Goal: Check status: Check status

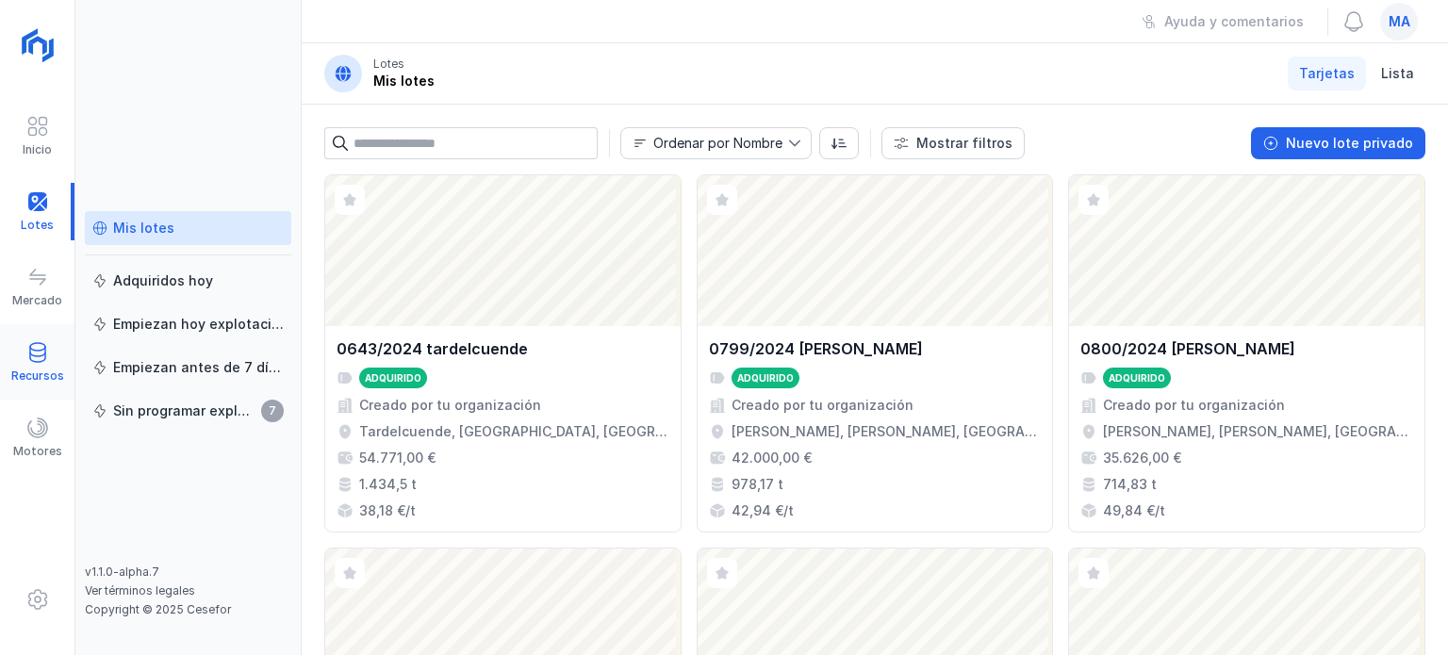
click at [26, 352] on span at bounding box center [37, 352] width 23 height 23
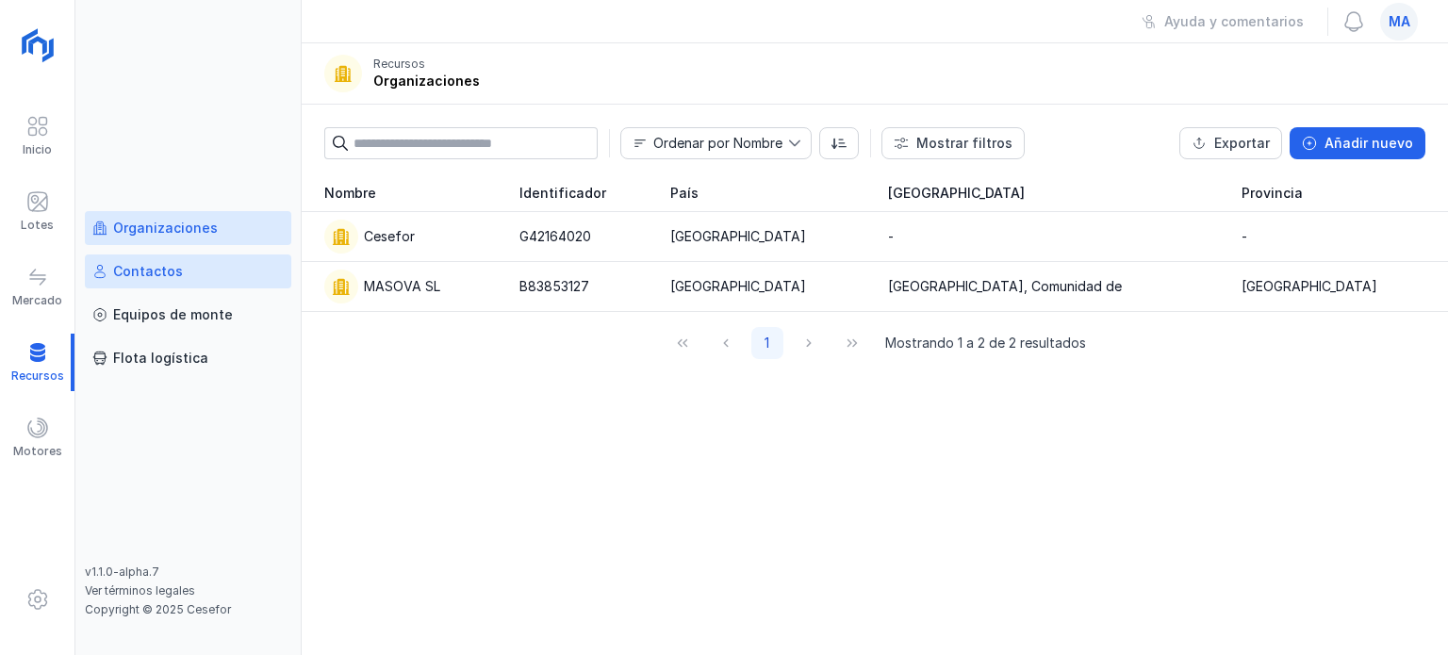
click at [207, 278] on div "Contactos" at bounding box center [187, 271] width 191 height 19
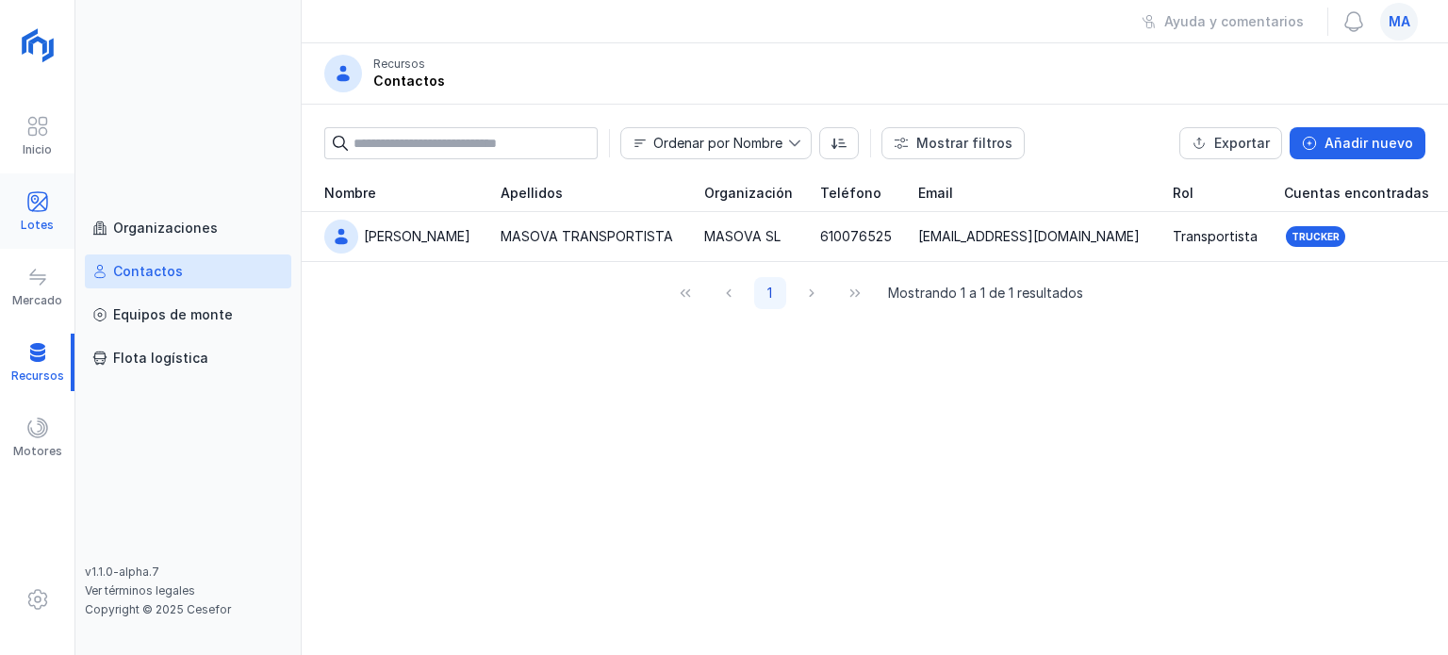
click at [41, 197] on span at bounding box center [37, 201] width 23 height 23
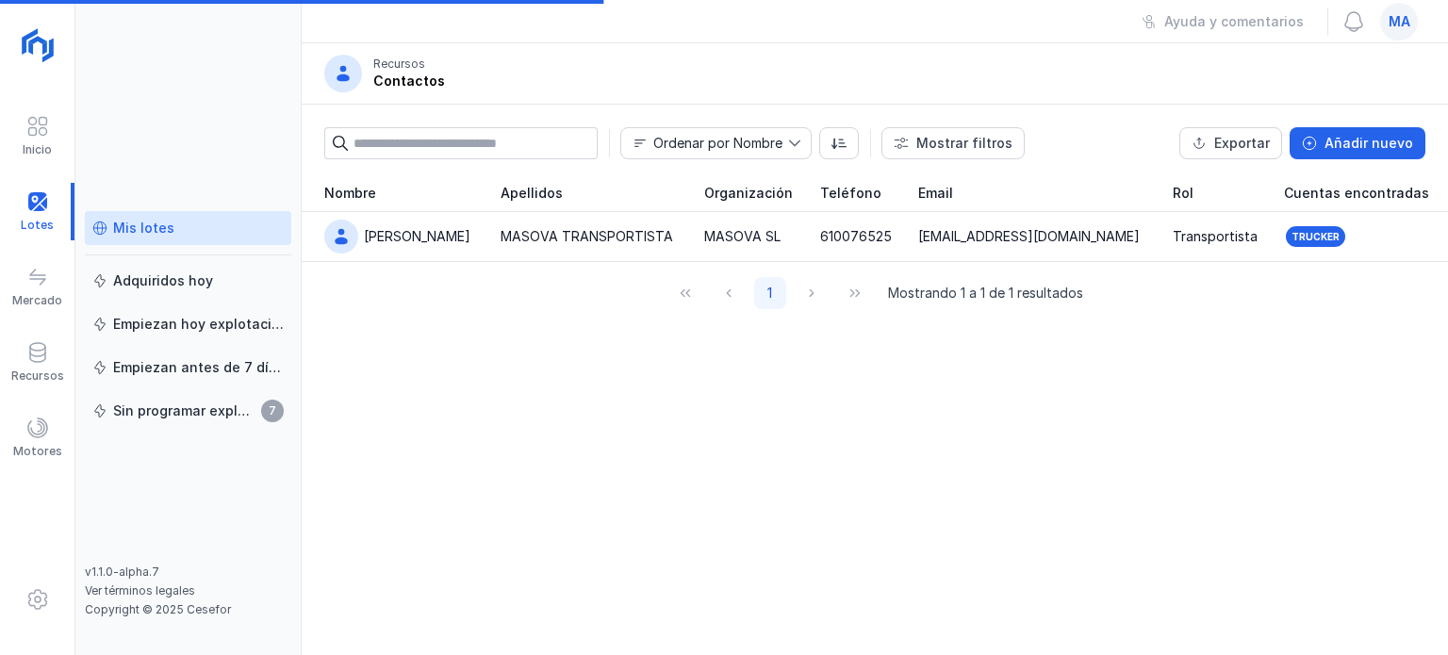
click at [147, 219] on div "Mis lotes" at bounding box center [143, 228] width 61 height 19
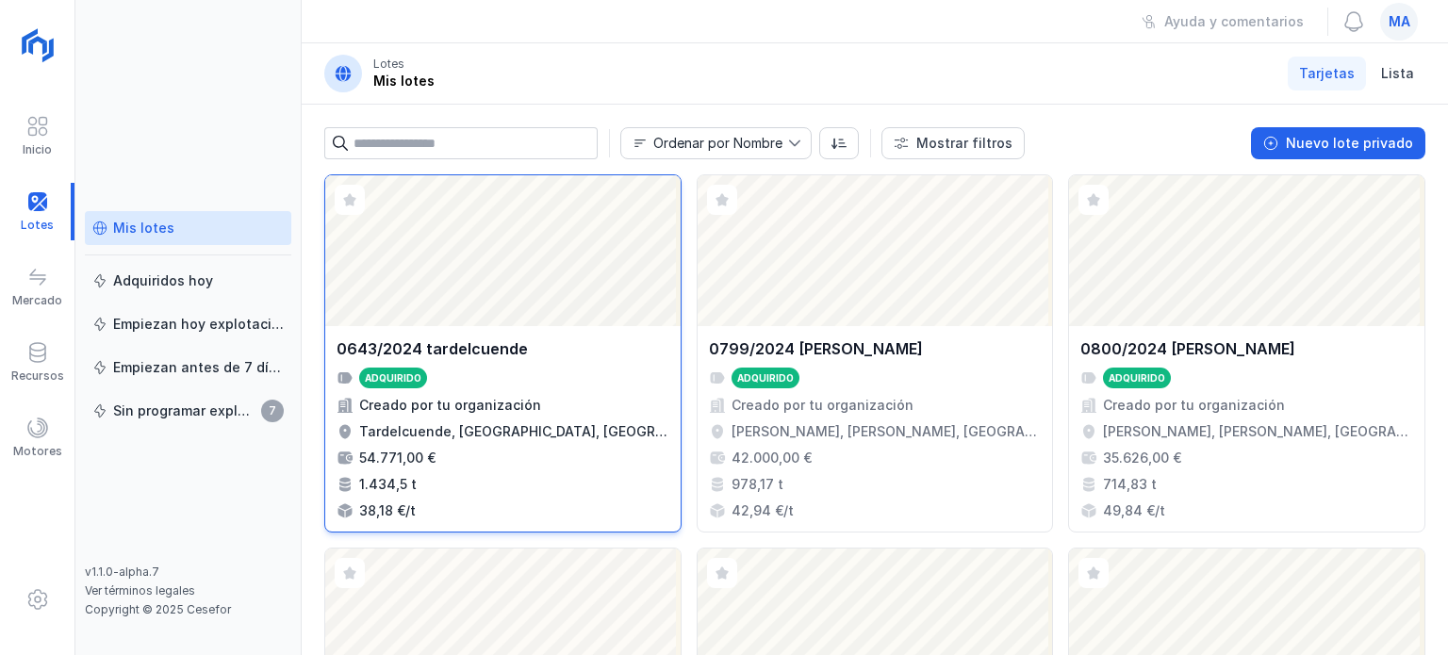
click at [621, 266] on div "Abrir lote" at bounding box center [502, 250] width 355 height 151
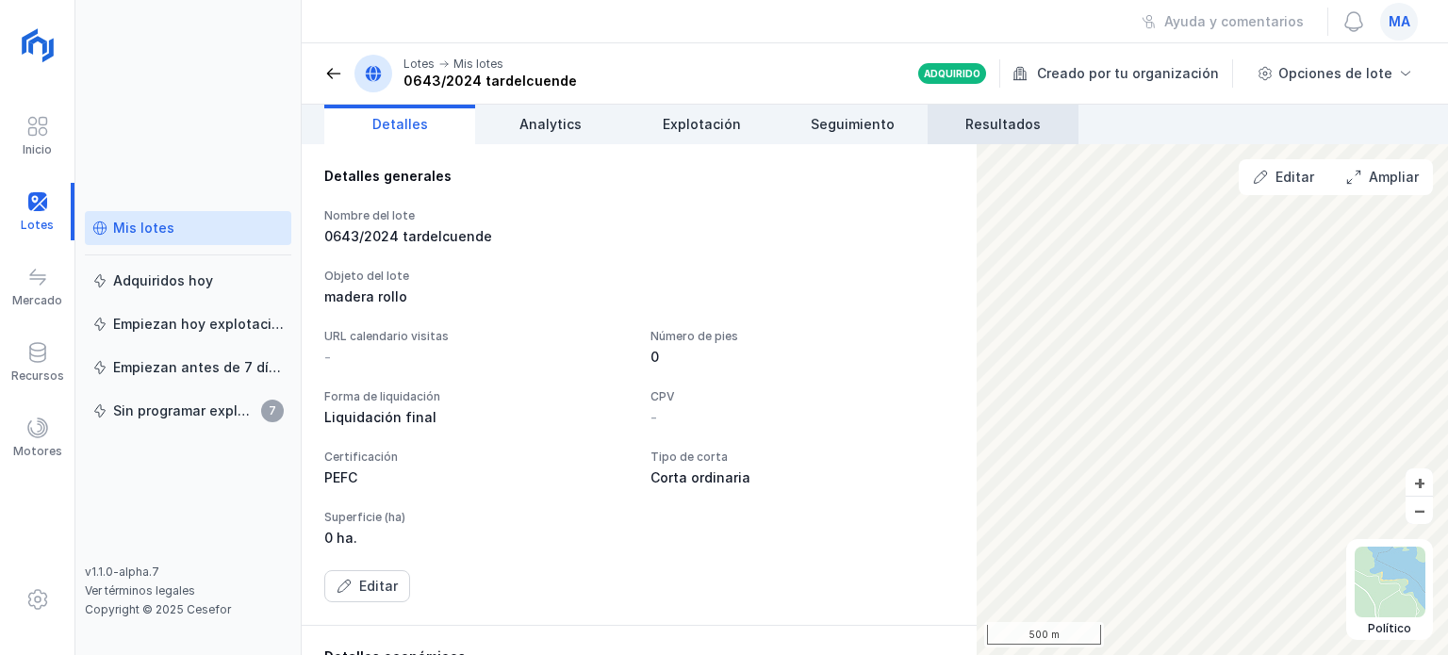
click at [966, 113] on link "Resultados" at bounding box center [1003, 125] width 151 height 40
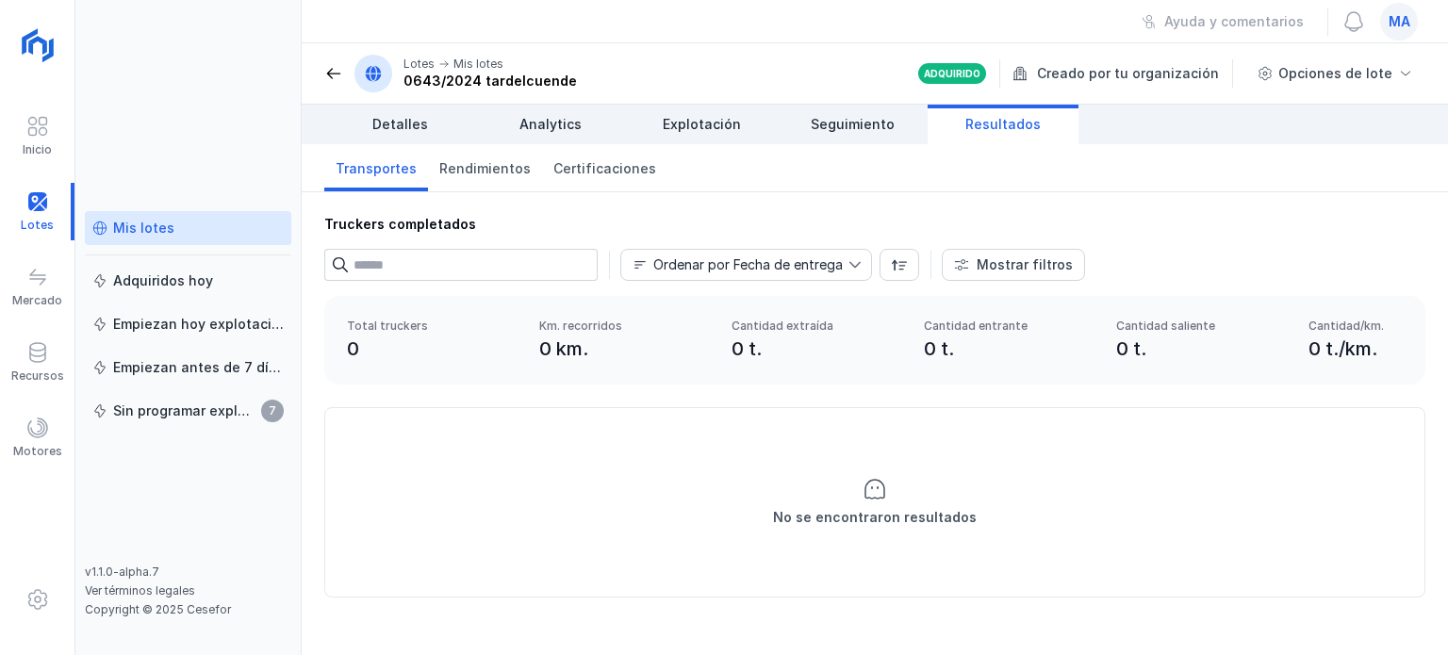
click at [199, 226] on div "Mis lotes" at bounding box center [187, 228] width 191 height 19
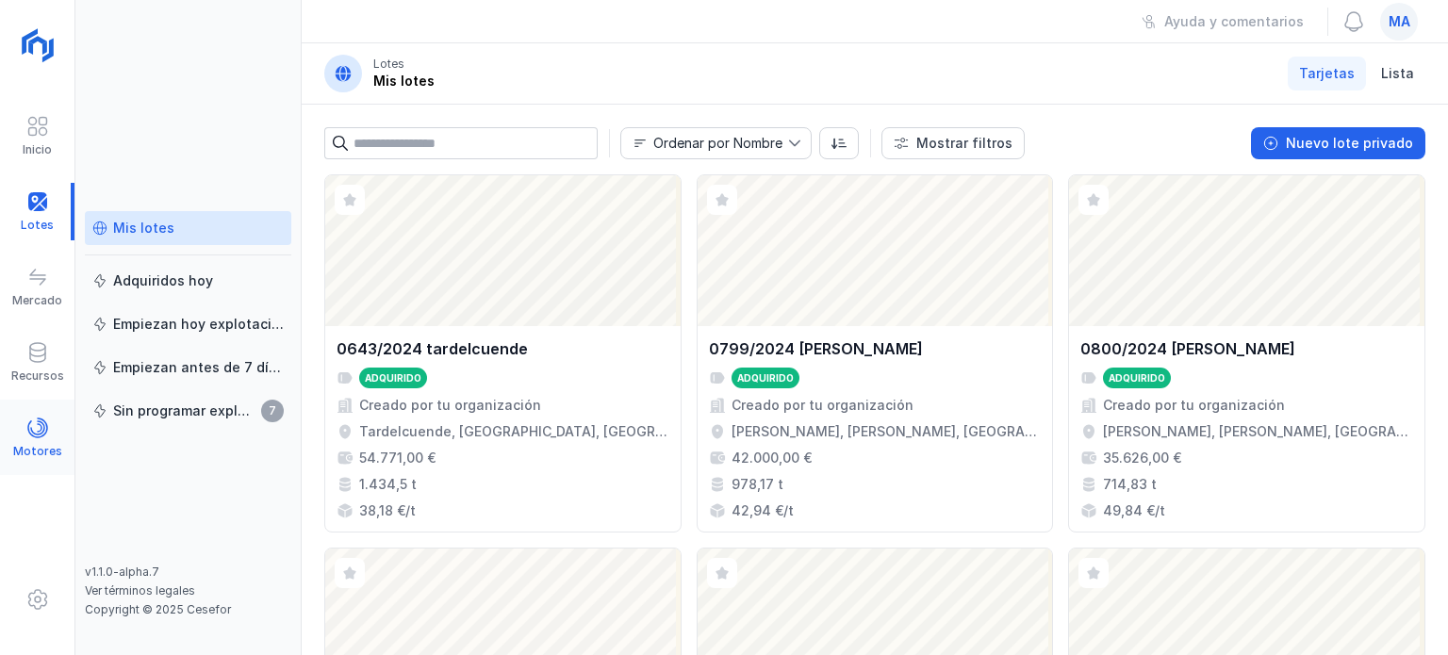
click at [62, 428] on div "Motores" at bounding box center [37, 438] width 74 height 58
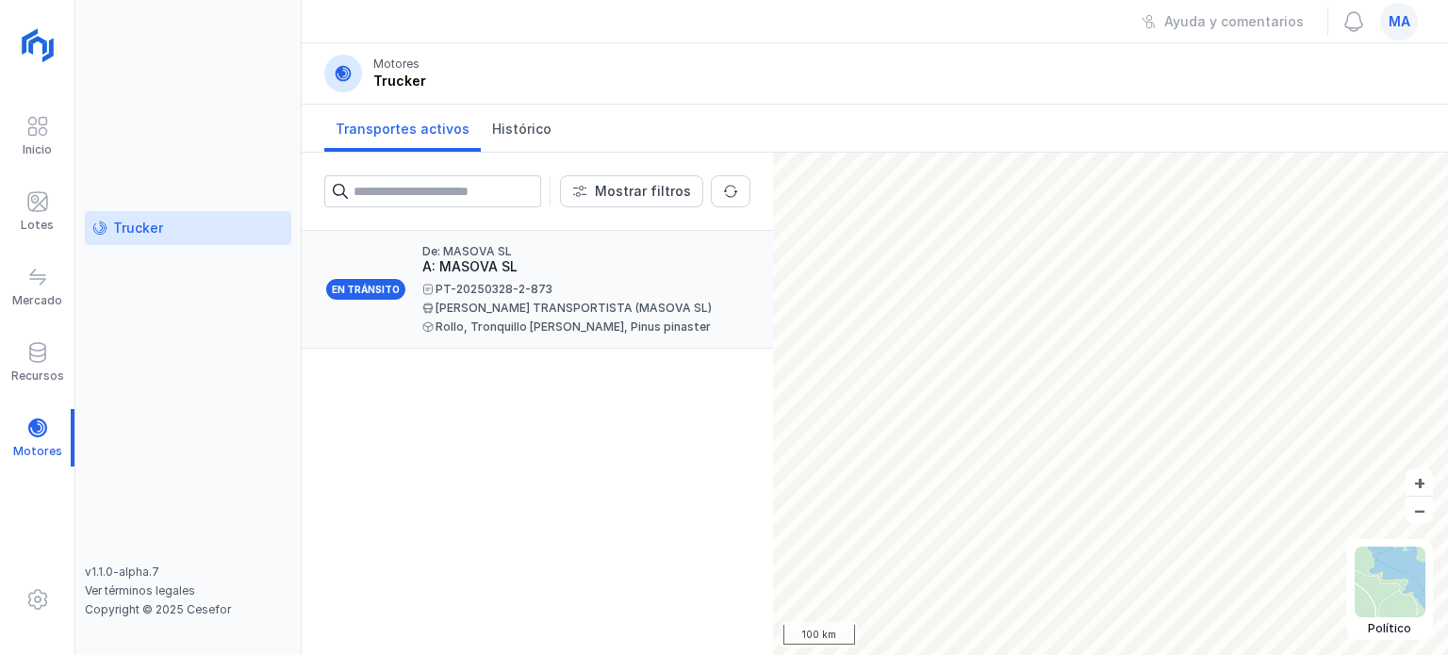
click at [496, 303] on div "Juan MASOVA TRANSPORTISTA (MASOVA SL)" at bounding box center [578, 308] width 313 height 11
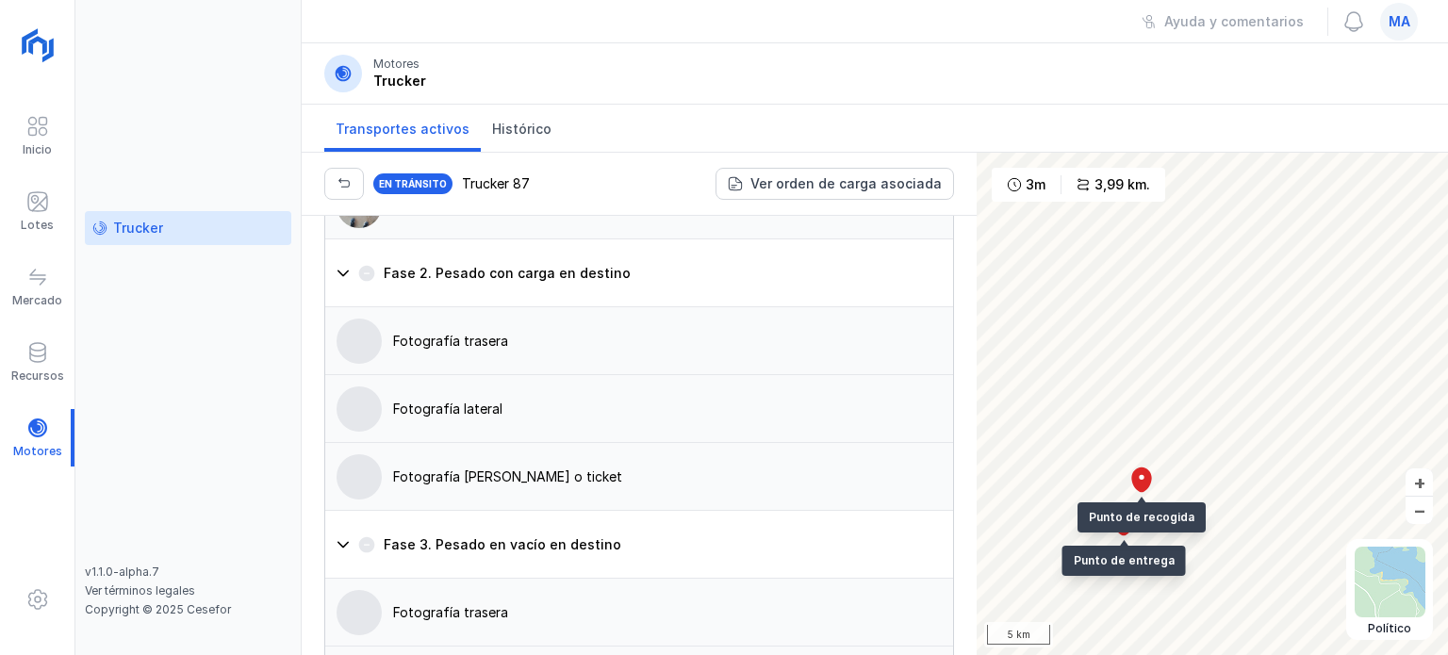
scroll to position [2061, 0]
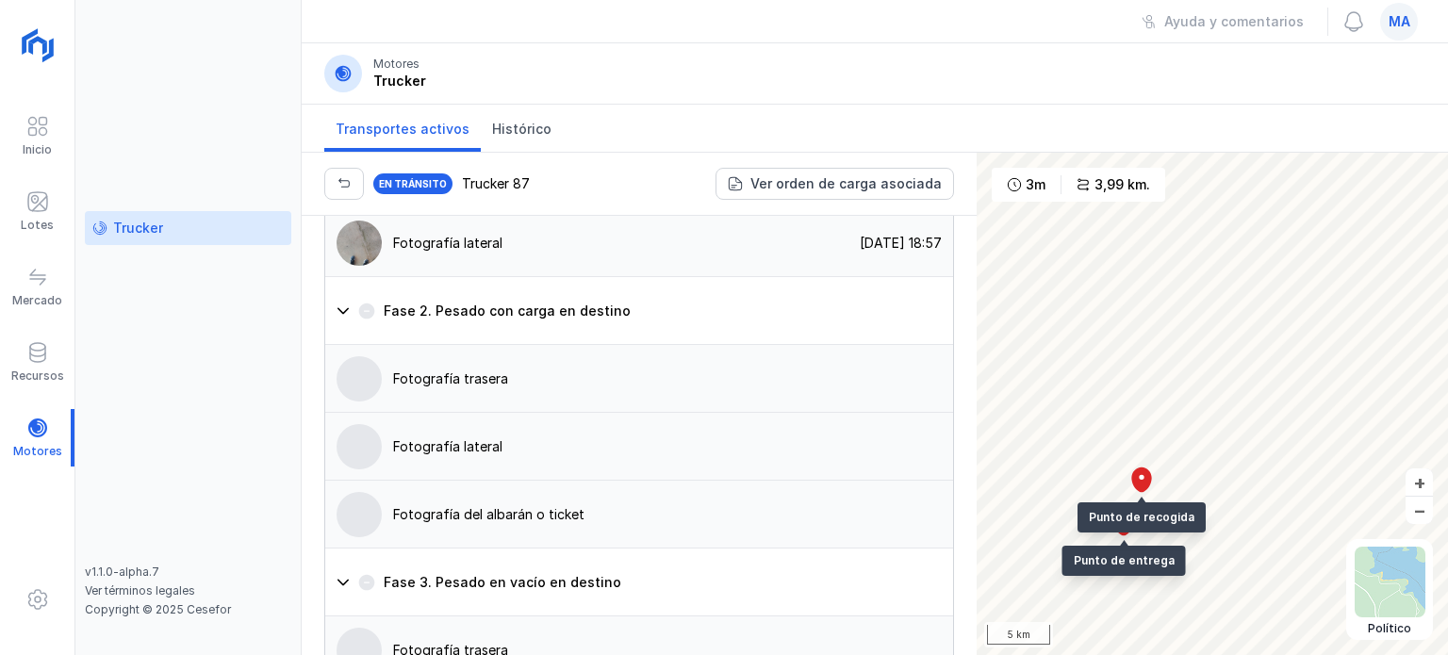
scroll to position [2061, 0]
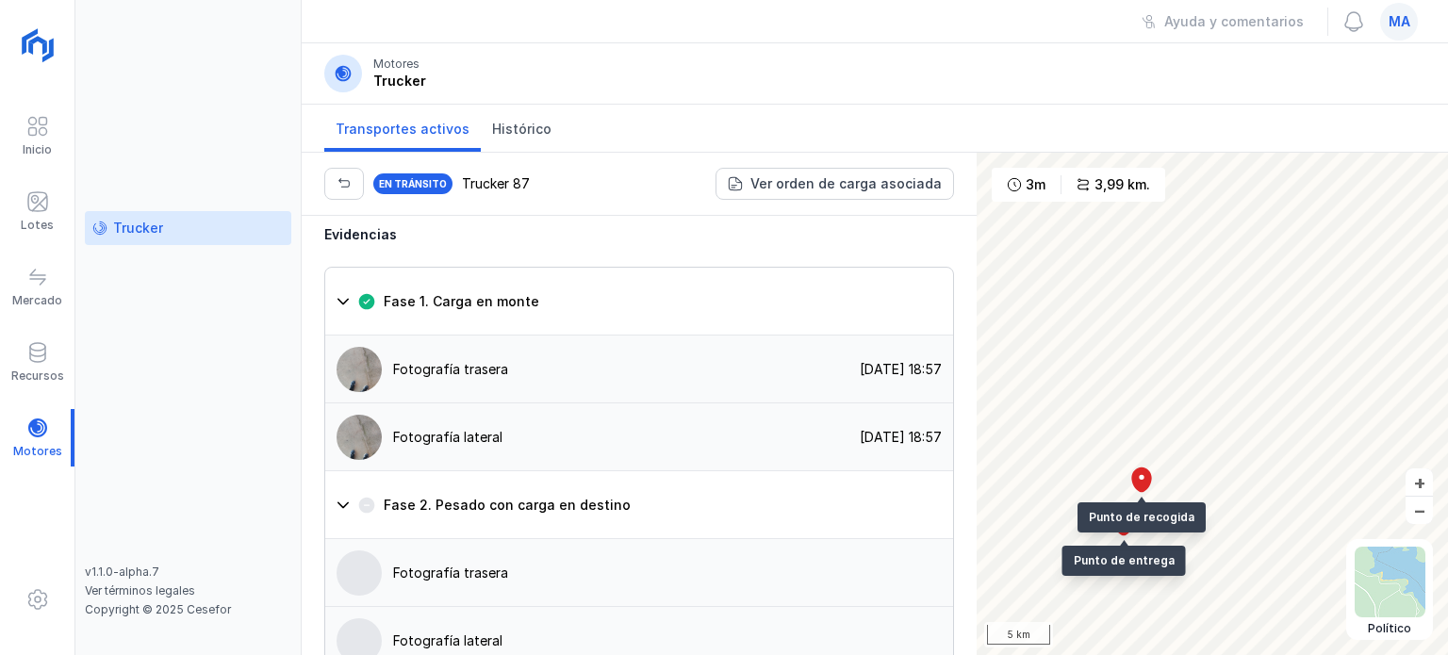
scroll to position [2061, 0]
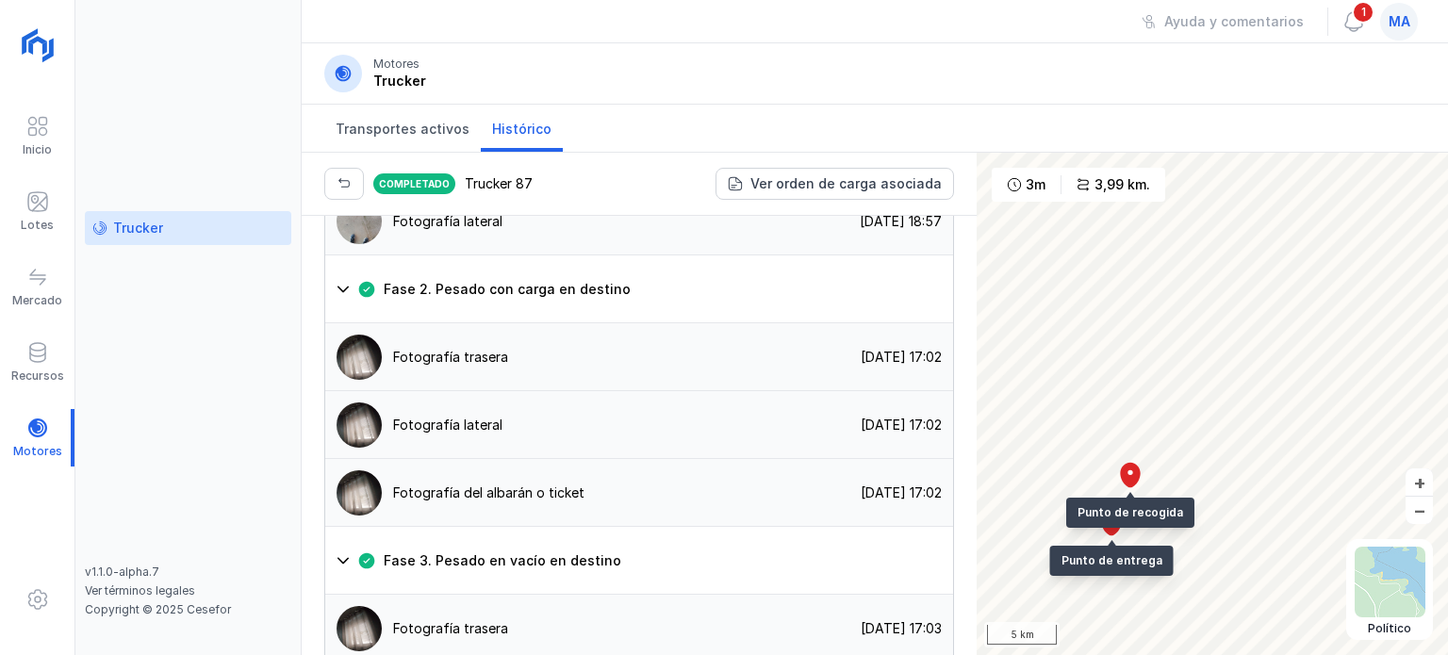
scroll to position [2061, 0]
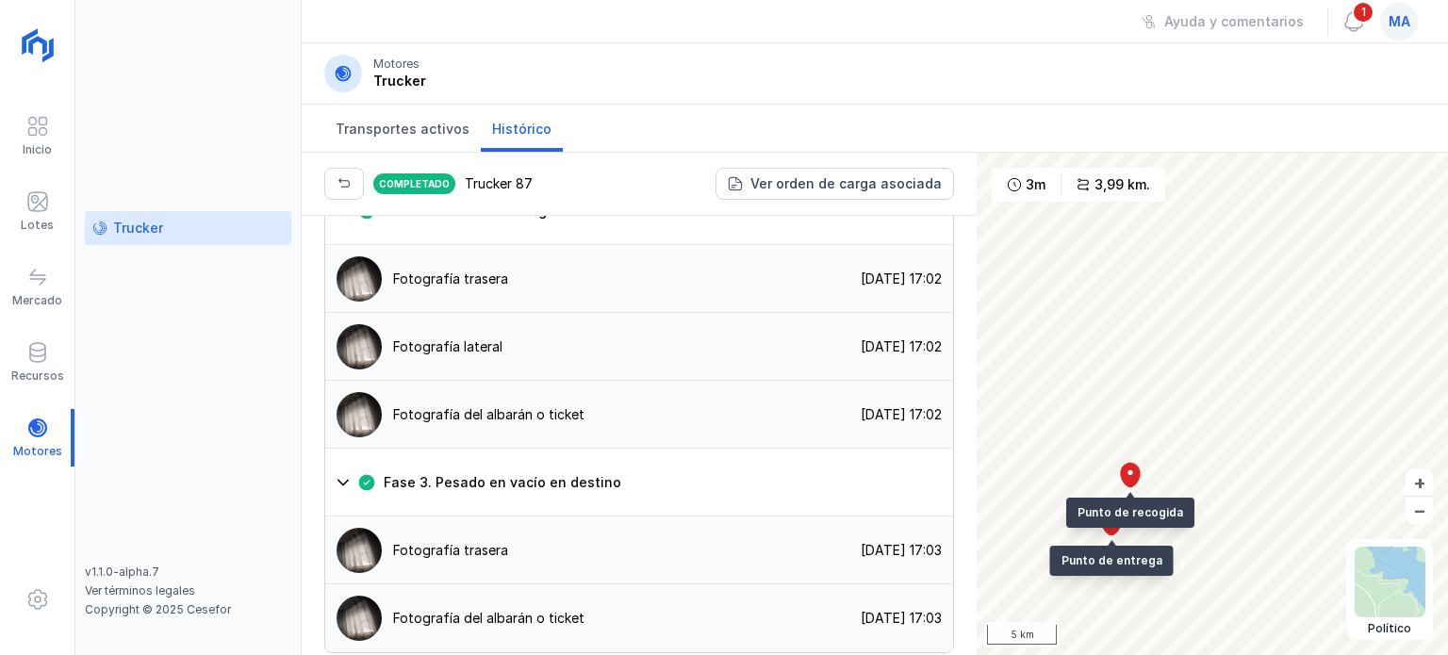
click at [1411, 14] on div "ma" at bounding box center [1399, 22] width 38 height 38
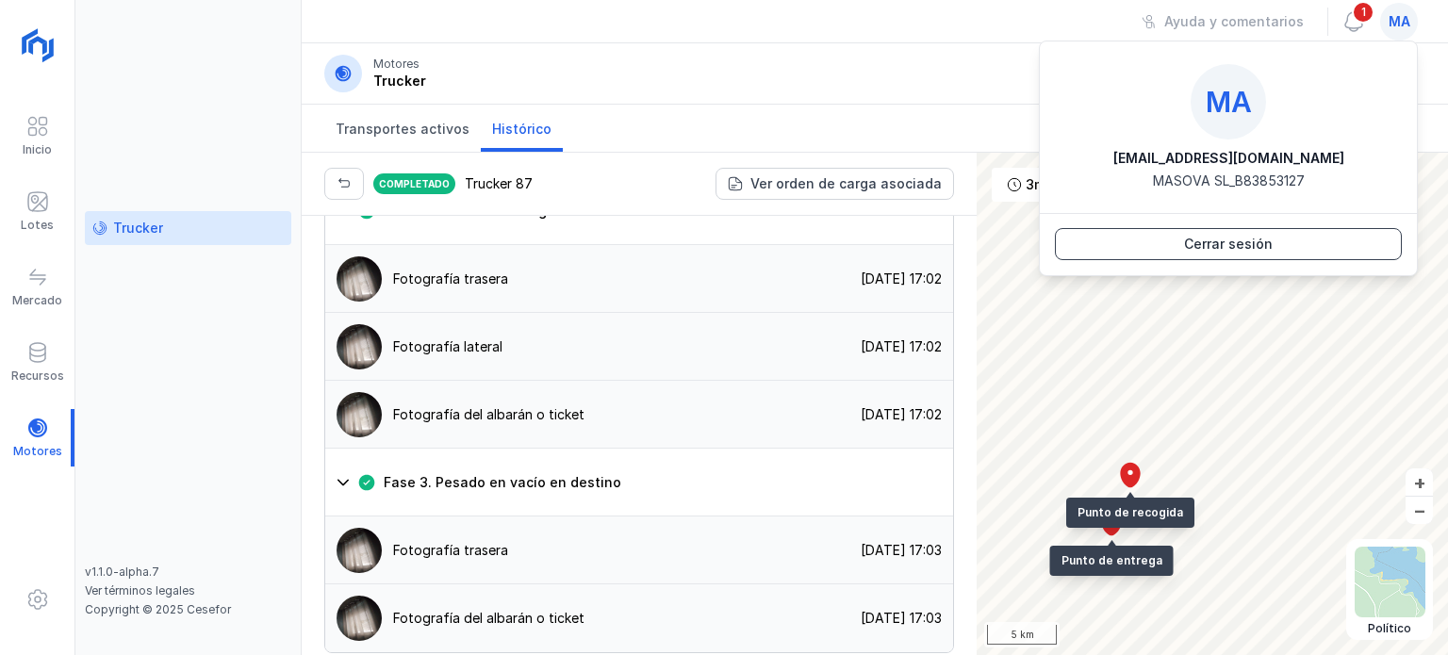
click at [1217, 235] on div "Cerrar sesión" at bounding box center [1228, 244] width 89 height 19
